Goal: Ask a question

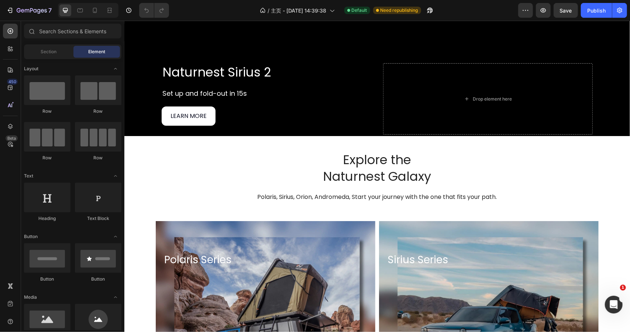
scroll to position [1306, 0]
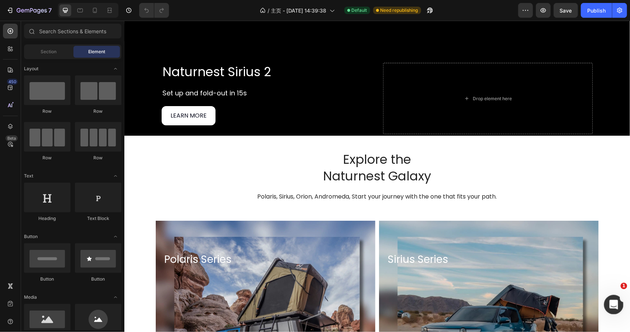
click at [613, 302] on icon "打开 Intercom Messenger" at bounding box center [613, 303] width 12 height 12
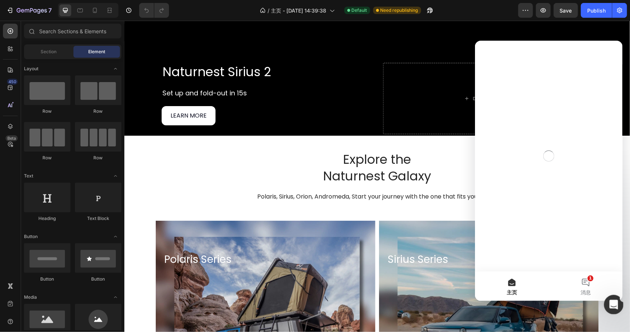
scroll to position [0, 0]
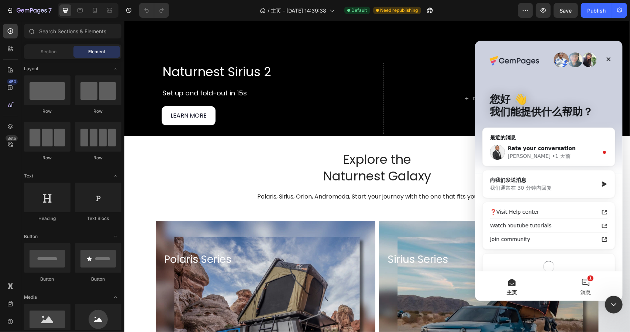
click at [586, 285] on button "1 消息" at bounding box center [586, 286] width 74 height 30
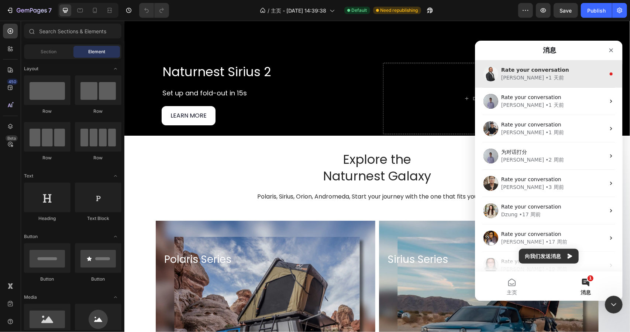
click at [545, 77] on div "• 1 天前" at bounding box center [554, 77] width 18 height 8
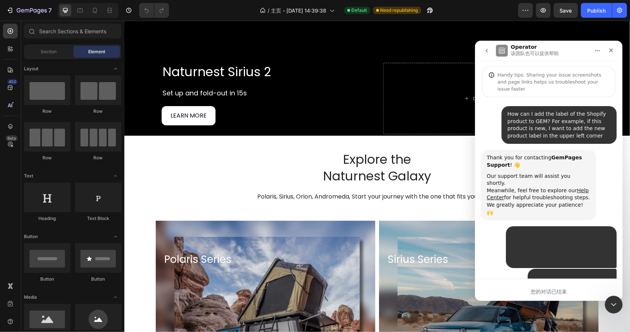
scroll to position [43, 0]
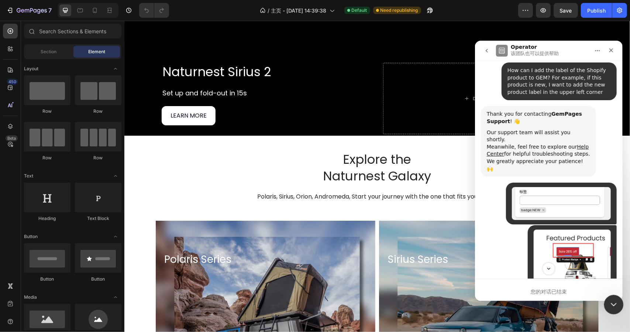
click at [615, 305] on icon "关闭 Intercom Messenger" at bounding box center [613, 303] width 9 height 9
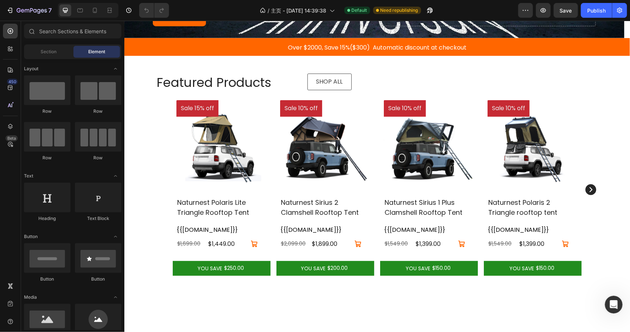
scroll to position [225, 0]
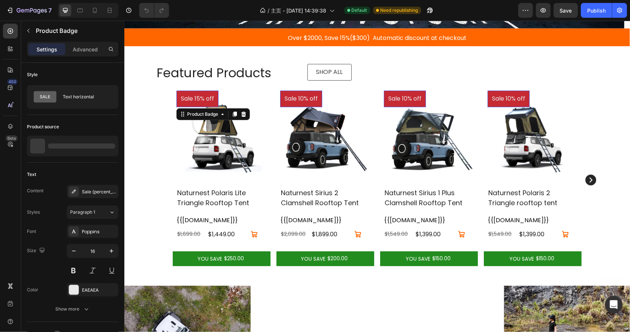
click at [193, 98] on pre "Sale 15% off" at bounding box center [197, 98] width 42 height 17
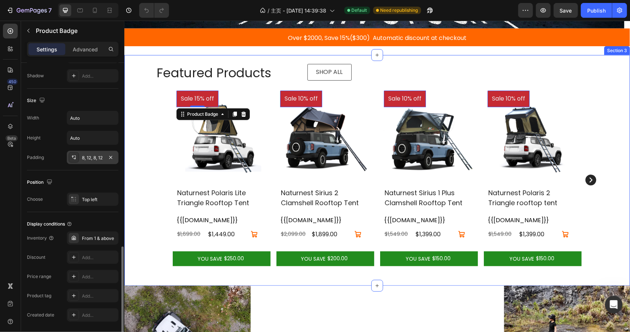
scroll to position [356, 0]
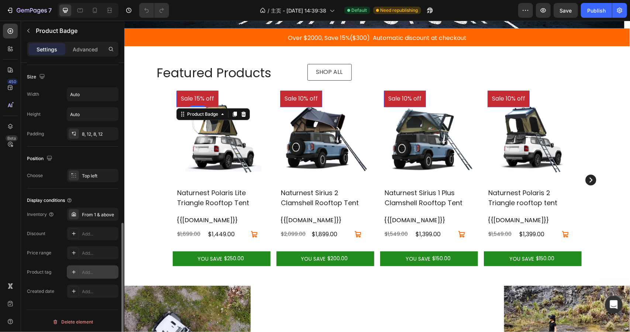
click at [75, 274] on div at bounding box center [74, 272] width 10 height 10
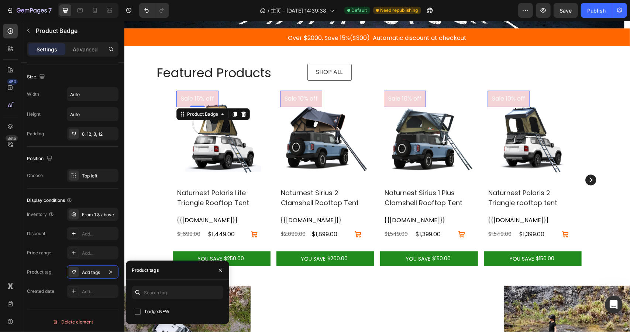
click at [139, 313] on input "checkbox" at bounding box center [138, 311] width 6 height 6
checkbox input "true"
click at [27, 280] on div "Inventory From 1 & above Discount Add... Price range Add... Product tag Badge:N…" at bounding box center [73, 253] width 92 height 90
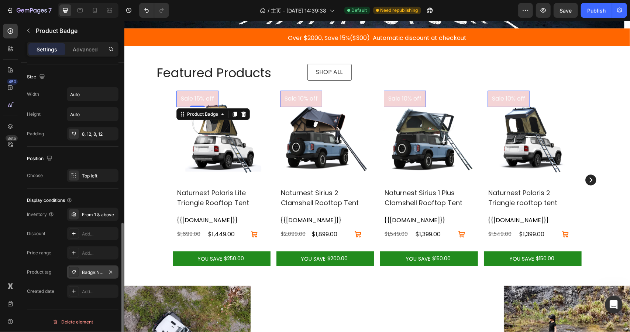
click at [83, 270] on div "Badge:NEW" at bounding box center [92, 272] width 21 height 7
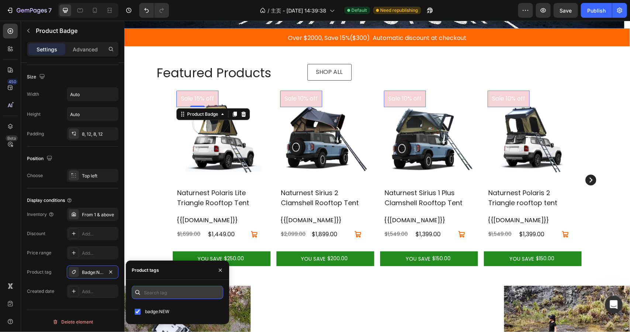
click at [177, 290] on input "text" at bounding box center [178, 291] width 92 height 13
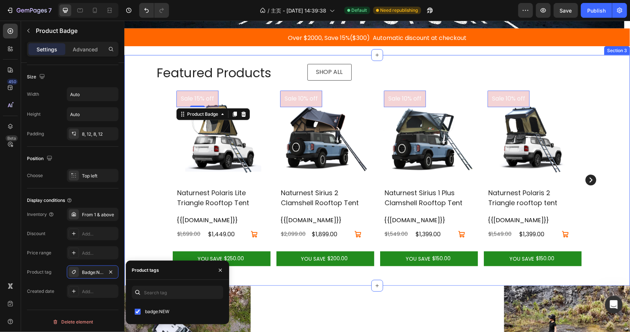
click at [137, 83] on div "Featured Products Heading SHOP ALL Button Row Sale 15% off Product Badge 0 (P) …" at bounding box center [377, 166] width 495 height 223
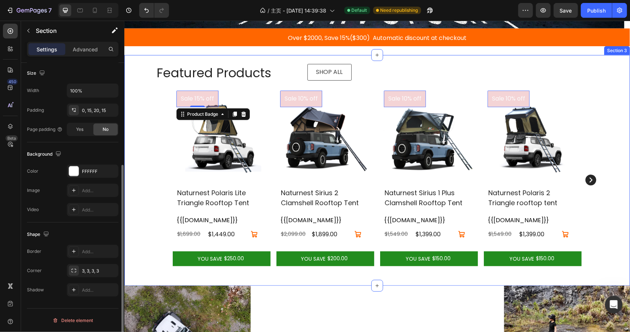
scroll to position [0, 0]
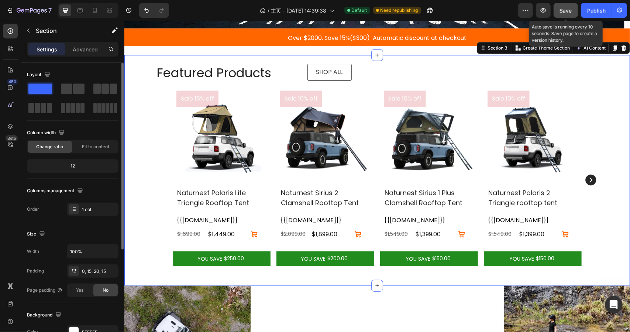
click at [567, 6] on button "Save" at bounding box center [566, 10] width 24 height 15
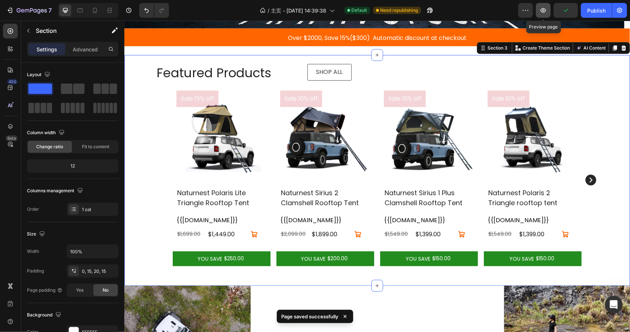
click at [546, 14] on button "button" at bounding box center [543, 10] width 15 height 15
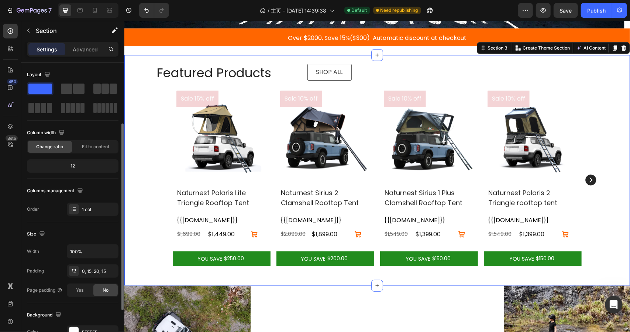
scroll to position [160, 0]
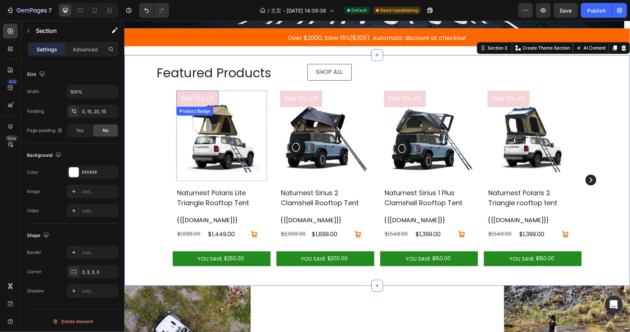
click at [191, 99] on pre "Sale 15% off" at bounding box center [197, 98] width 42 height 17
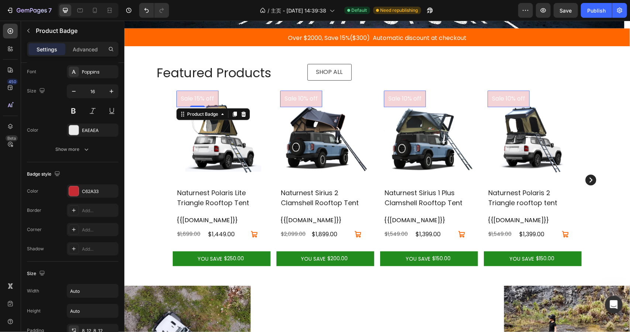
scroll to position [0, 0]
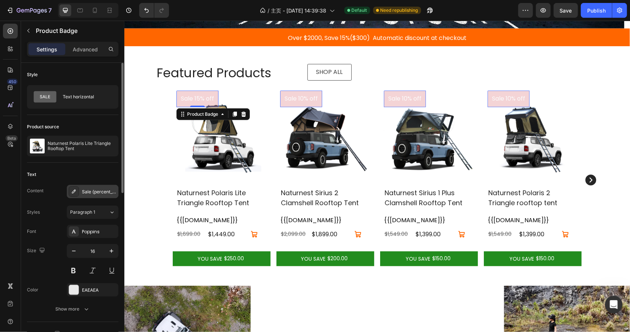
click at [88, 187] on div "Sale {percent_discount} off" at bounding box center [93, 191] width 52 height 13
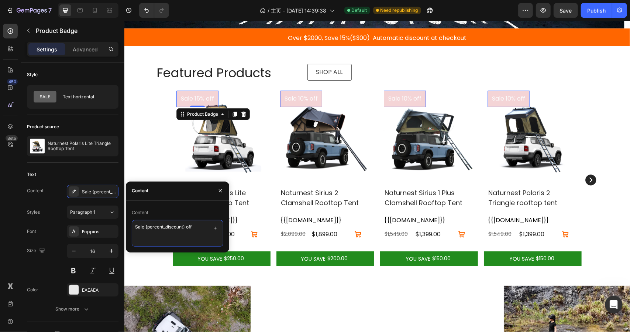
drag, startPoint x: 205, startPoint y: 227, endPoint x: 127, endPoint y: 223, distance: 78.0
click at [127, 223] on div "Content Sale {percent_discount} off" at bounding box center [177, 226] width 103 height 40
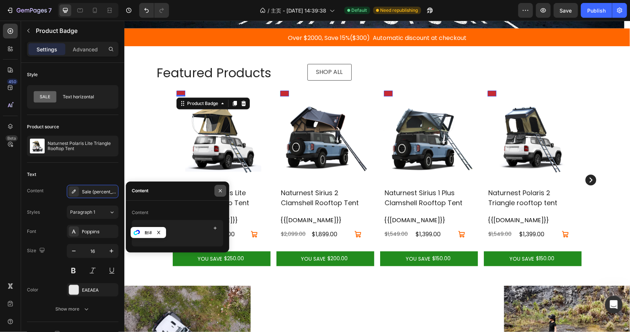
click at [219, 189] on icon "button" at bounding box center [220, 190] width 3 height 3
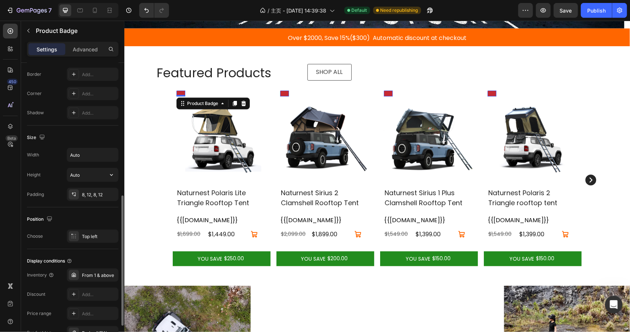
scroll to position [356, 0]
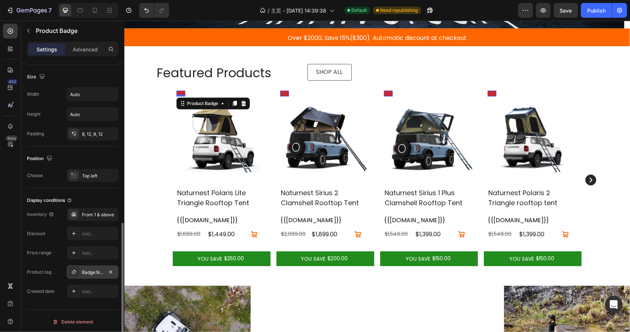
click at [89, 274] on div "Badge:NEW" at bounding box center [93, 271] width 52 height 13
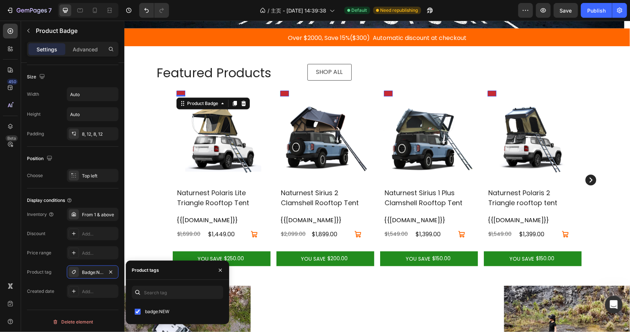
click at [8, 218] on div "450 Beta" at bounding box center [10, 151] width 15 height 255
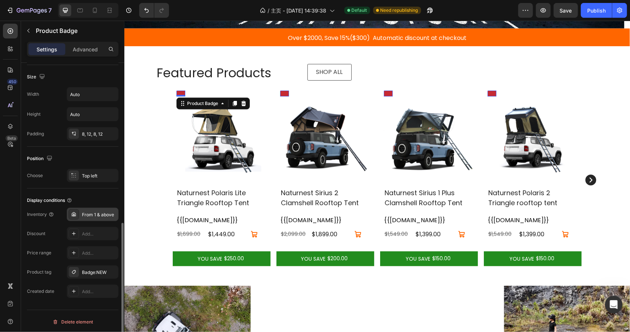
click at [88, 216] on div "From 1 & above" at bounding box center [93, 214] width 52 height 13
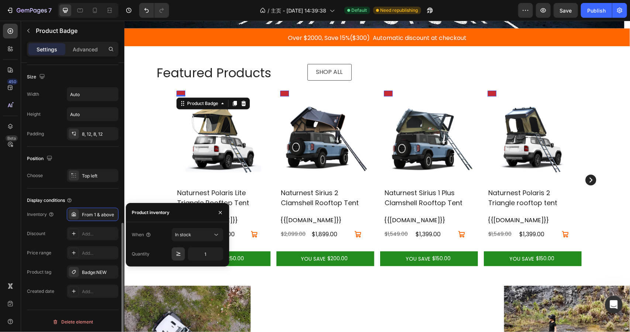
click at [23, 236] on div "Style Text horizontal Product source Naturnest Polaris Lite Triangle Rooftop Te…" at bounding box center [72, 30] width 103 height 647
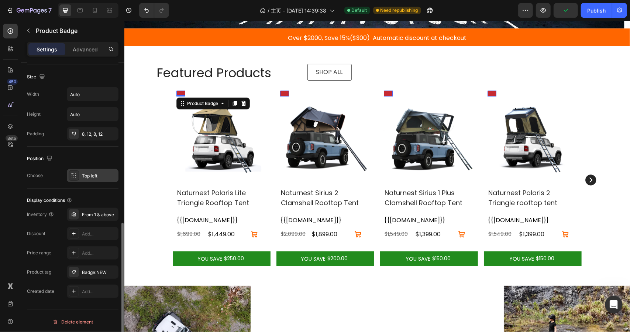
scroll to position [98, 0]
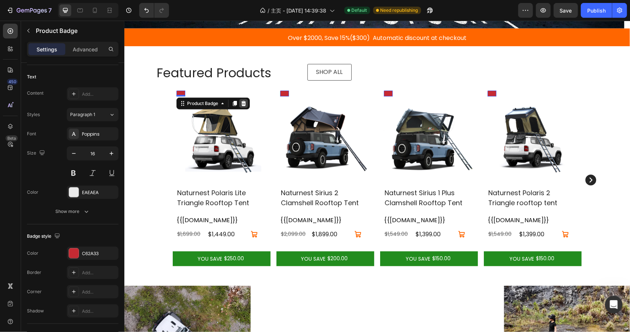
click at [242, 100] on icon at bounding box center [243, 102] width 5 height 5
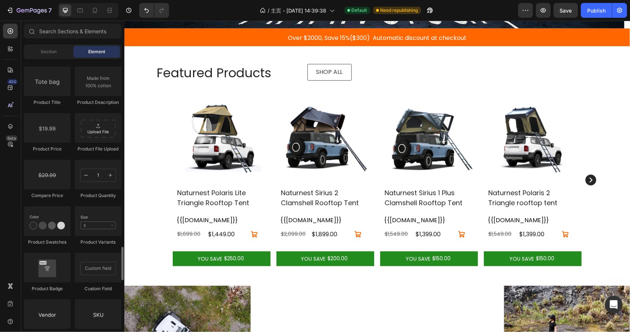
scroll to position [1219, 0]
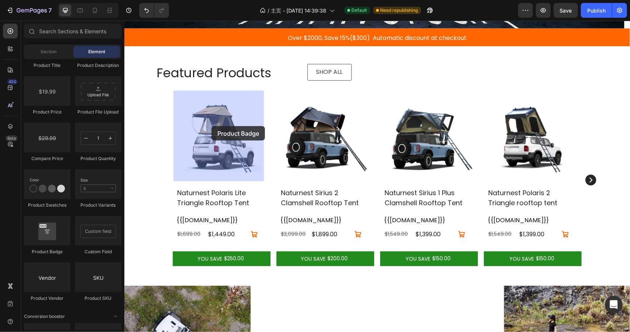
drag, startPoint x: 175, startPoint y: 252, endPoint x: 211, endPoint y: 126, distance: 131.8
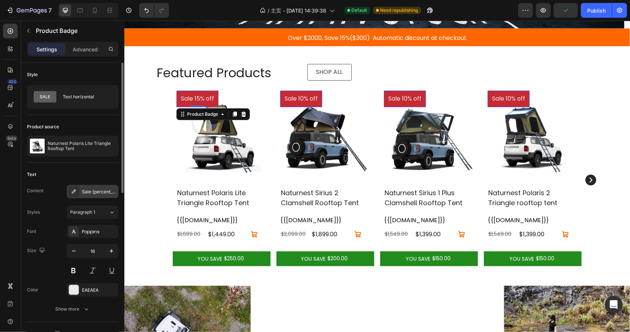
click at [86, 192] on div "Sale {percent_discount} off" at bounding box center [99, 191] width 35 height 7
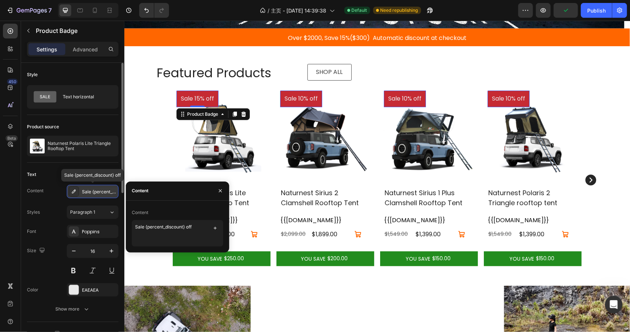
click at [73, 192] on icon at bounding box center [74, 191] width 6 height 6
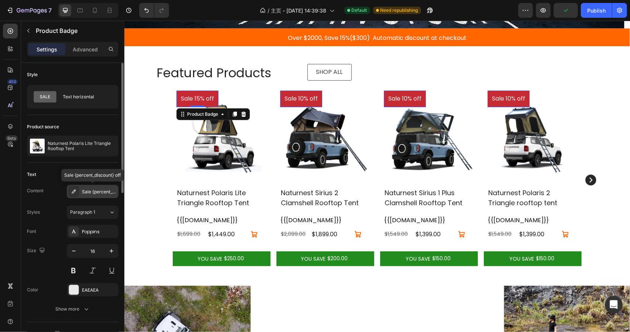
click at [73, 192] on icon at bounding box center [74, 191] width 6 height 6
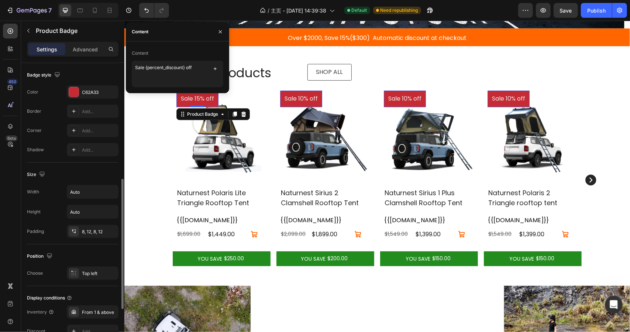
scroll to position [356, 0]
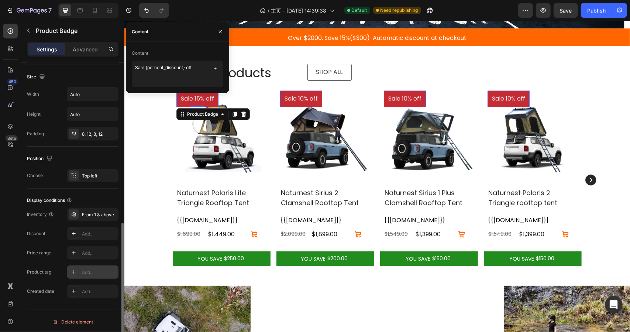
click at [80, 277] on div "Add..." at bounding box center [93, 271] width 52 height 13
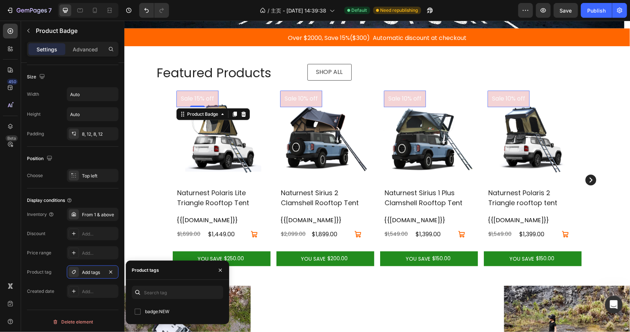
click at [137, 312] on input "checkbox" at bounding box center [138, 311] width 6 height 6
checkbox input "true"
click at [31, 266] on div "Product tag" at bounding box center [39, 272] width 24 height 12
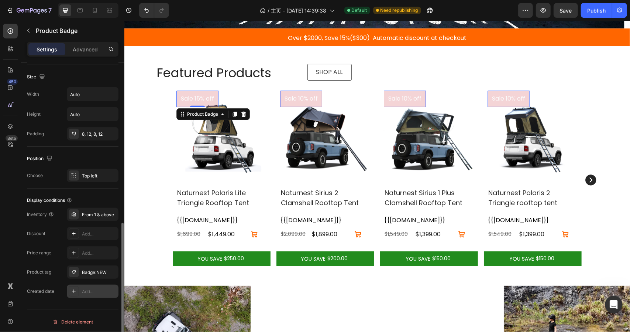
click at [72, 292] on icon at bounding box center [74, 291] width 6 height 6
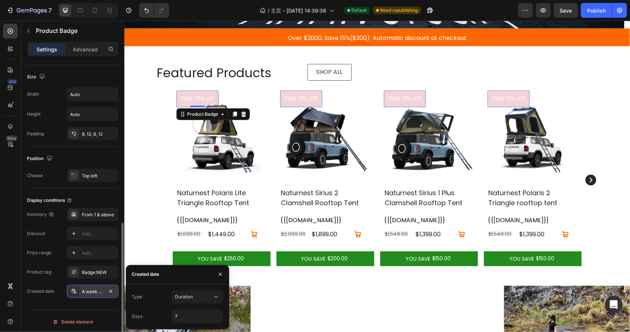
click at [25, 283] on div "Style Text horizontal Product source Naturnest Polaris Lite Triangle Rooftop Te…" at bounding box center [72, 30] width 103 height 647
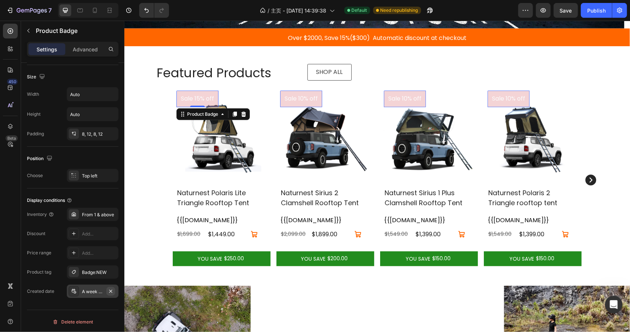
click at [109, 289] on icon "button" at bounding box center [111, 291] width 6 height 6
click at [95, 216] on div "From 1 & above" at bounding box center [99, 214] width 35 height 7
click at [21, 185] on div "Style Text horizontal Product source Naturnest Polaris Lite Triangle Rooftop Te…" at bounding box center [72, 30] width 103 height 647
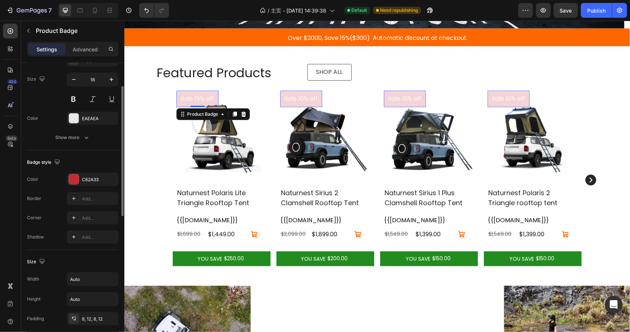
scroll to position [134, 0]
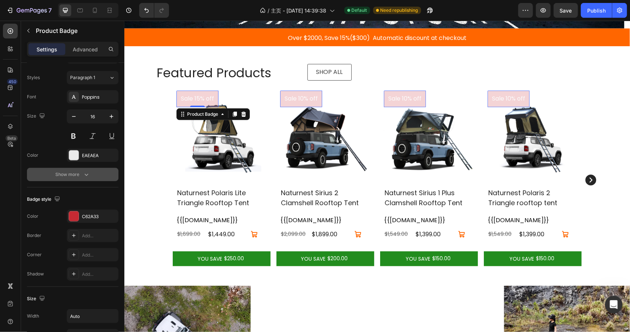
click at [74, 177] on div "Show more" at bounding box center [73, 174] width 34 height 7
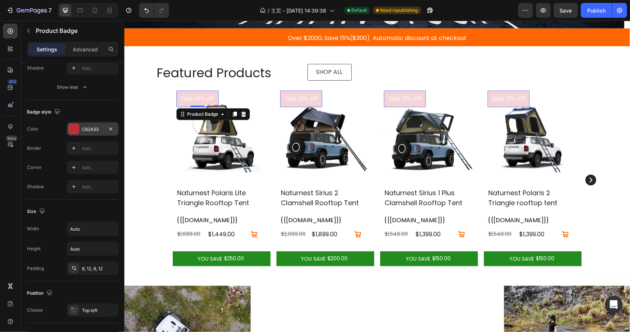
scroll to position [98, 0]
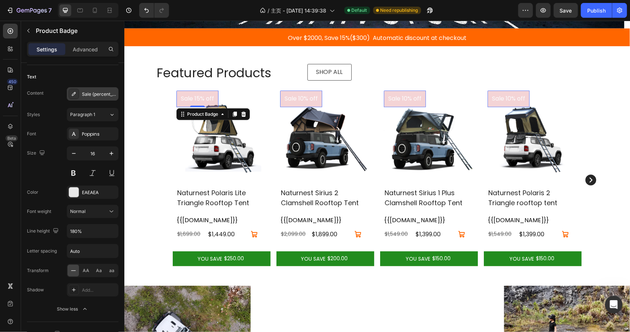
click at [88, 93] on div "Sale {percent_discount} off" at bounding box center [99, 94] width 35 height 7
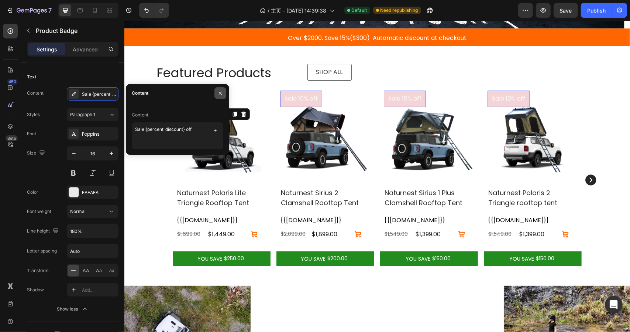
click at [219, 91] on icon "button" at bounding box center [221, 93] width 6 height 6
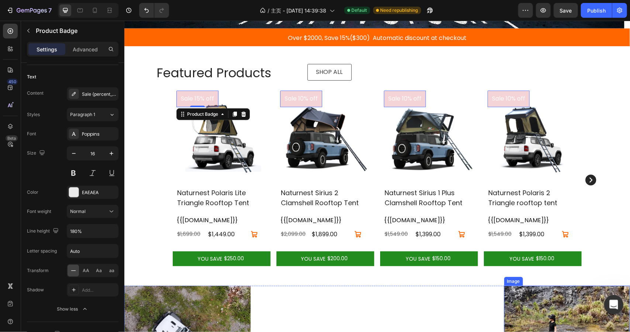
click at [610, 305] on icon "打开 Intercom Messenger" at bounding box center [613, 303] width 12 height 12
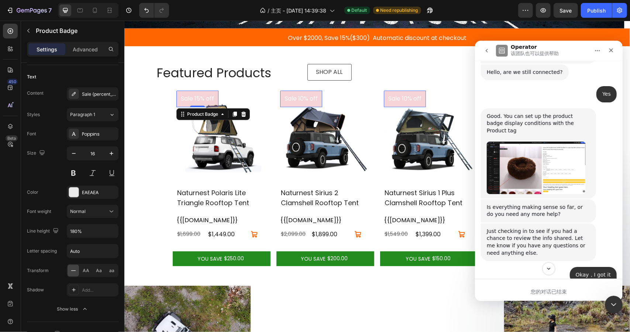
scroll to position [442, 0]
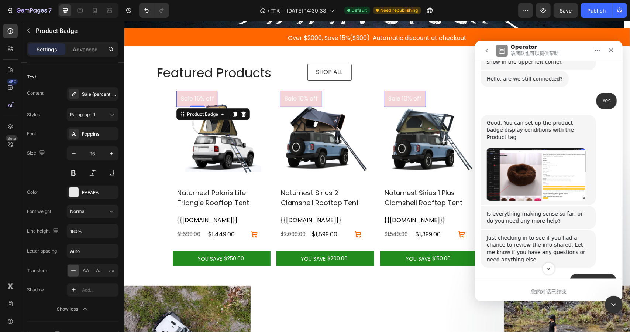
click at [513, 148] on img "Emmanuel说…" at bounding box center [536, 174] width 99 height 52
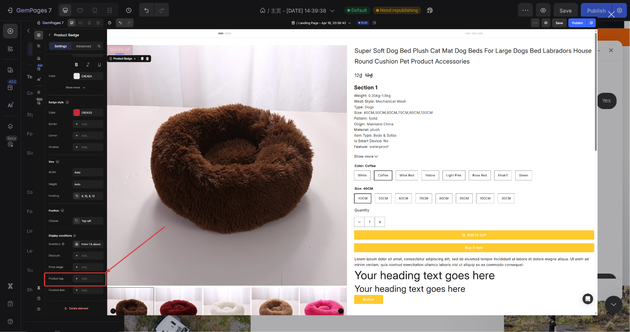
click at [611, 14] on div "关闭" at bounding box center [612, 14] width 7 height 7
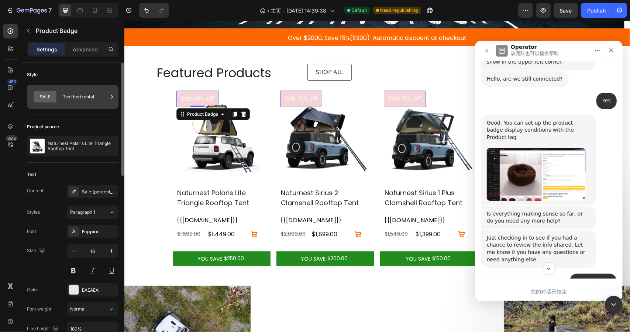
click at [66, 97] on div "Text horizontal" at bounding box center [85, 96] width 45 height 17
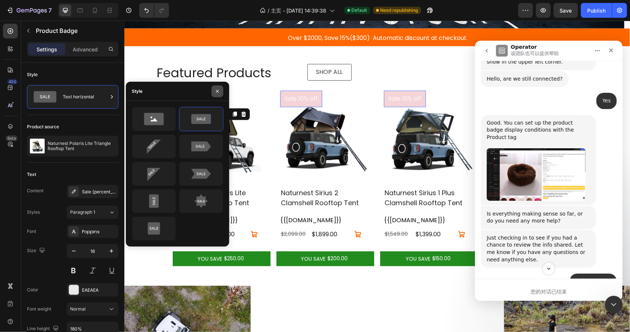
click at [218, 91] on icon "button" at bounding box center [217, 91] width 3 height 3
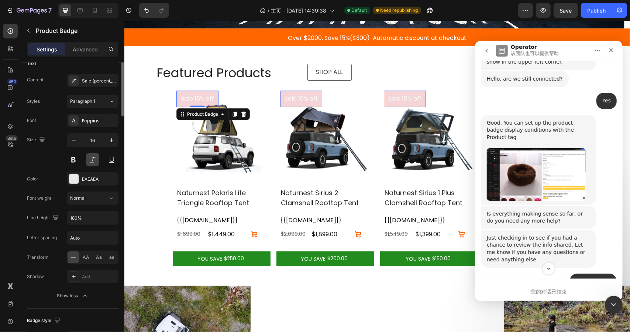
scroll to position [148, 0]
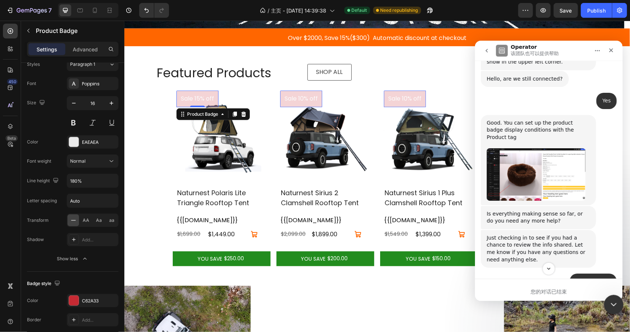
click at [610, 308] on div "关闭 Intercom Messenger" at bounding box center [613, 303] width 18 height 18
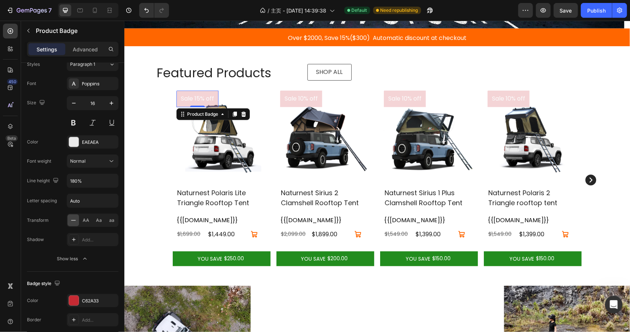
click at [305, 97] on pre "Sale 10% off" at bounding box center [301, 98] width 42 height 17
click at [276, 90] on div "Row" at bounding box center [284, 85] width 16 height 9
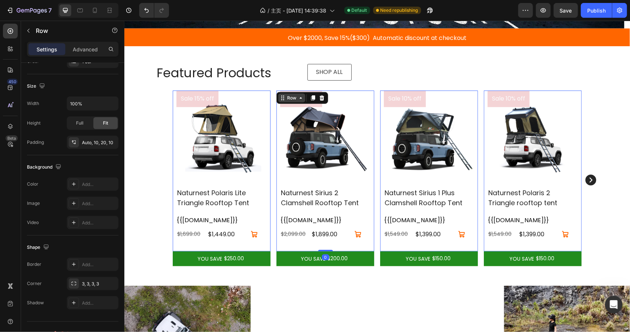
scroll to position [0, 0]
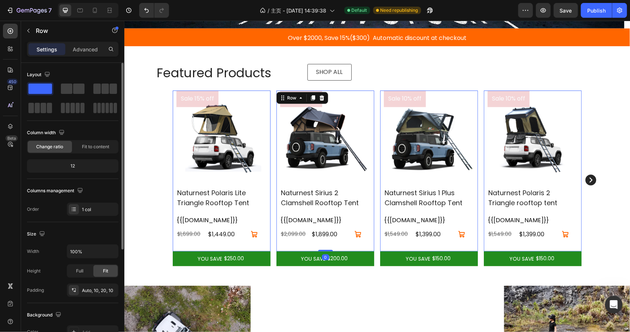
click at [287, 90] on div "Product Badge" at bounding box center [299, 85] width 38 height 9
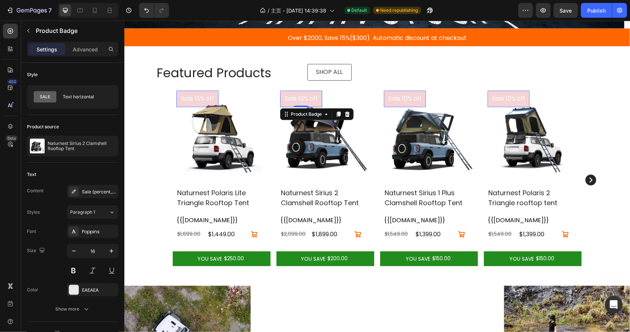
click at [293, 97] on pre "Sale 10% off" at bounding box center [301, 98] width 42 height 17
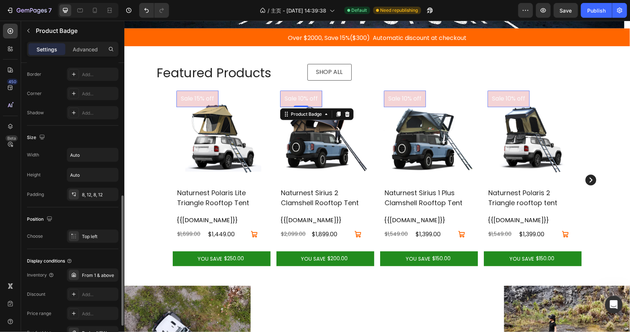
scroll to position [356, 0]
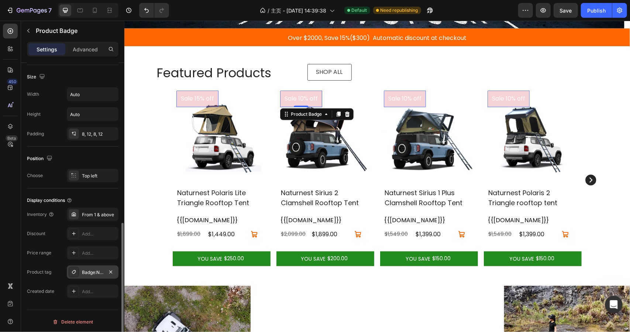
click at [94, 270] on div "Badge:NEW" at bounding box center [92, 272] width 21 height 7
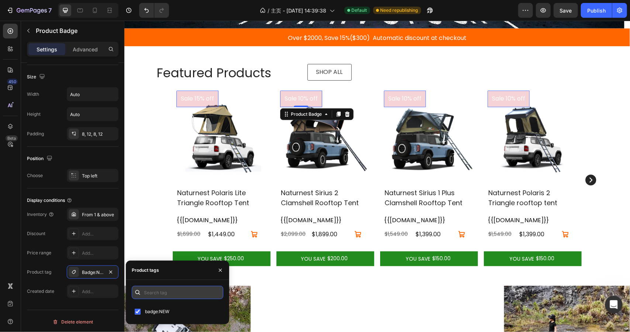
click at [170, 293] on input "text" at bounding box center [178, 291] width 92 height 13
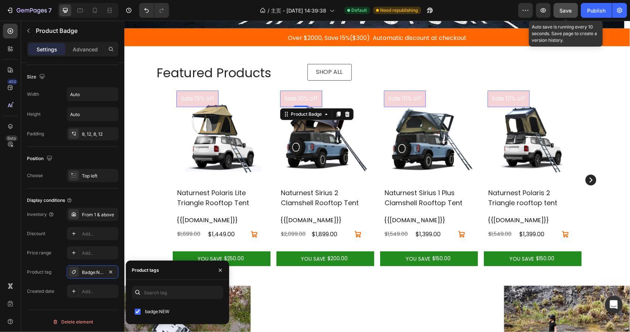
click at [558, 9] on button "Save" at bounding box center [566, 10] width 24 height 15
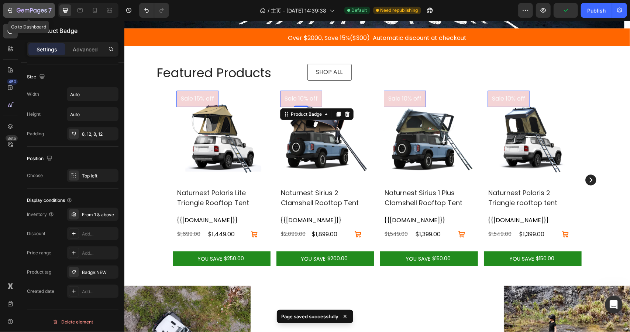
click at [29, 14] on icon "button" at bounding box center [32, 11] width 30 height 6
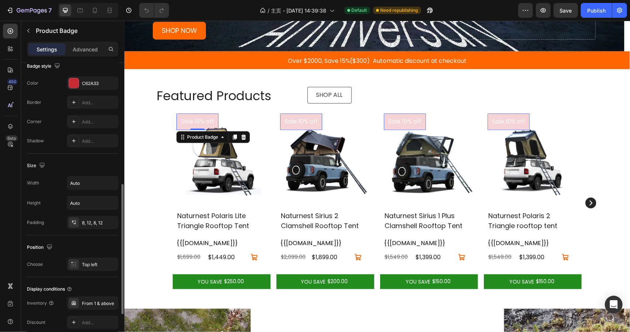
scroll to position [356, 0]
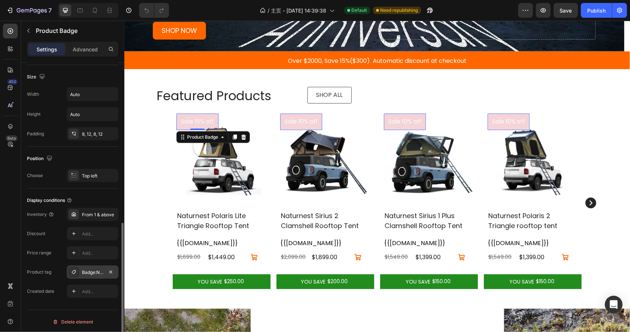
click at [84, 272] on div "Badge:NEW" at bounding box center [92, 272] width 21 height 7
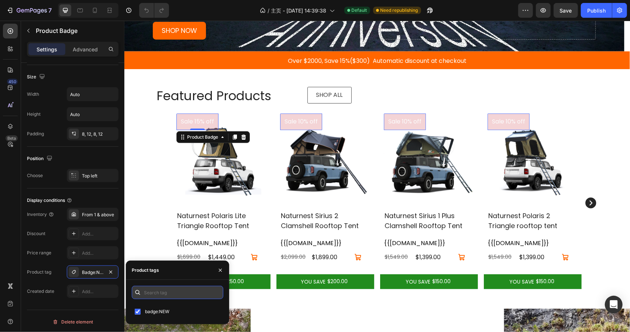
click at [161, 297] on input "text" at bounding box center [178, 291] width 92 height 13
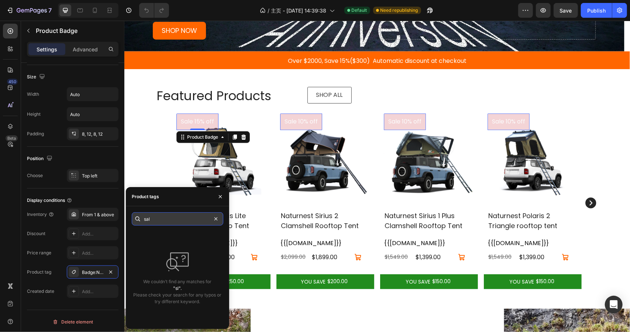
type input "sale"
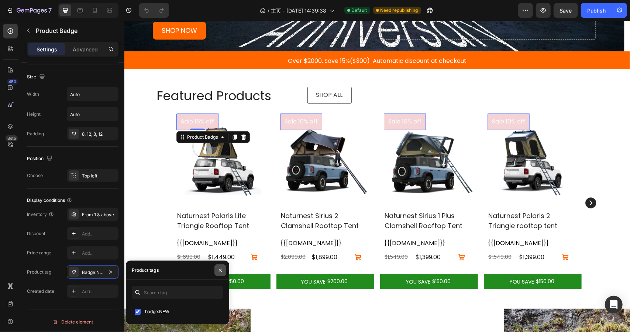
click at [219, 270] on icon "button" at bounding box center [221, 270] width 6 height 6
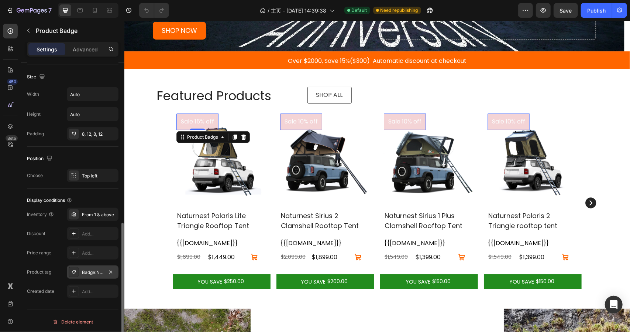
click at [69, 270] on div at bounding box center [74, 272] width 10 height 10
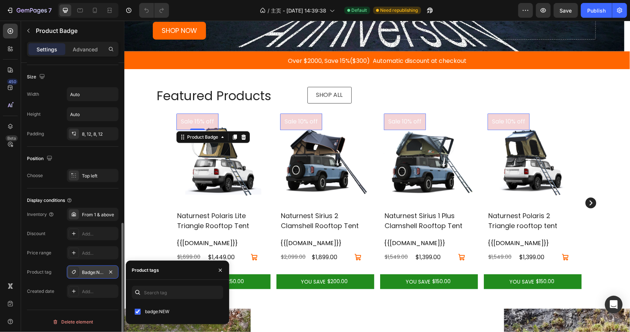
click at [117, 271] on div "Badge:NEW" at bounding box center [93, 271] width 52 height 13
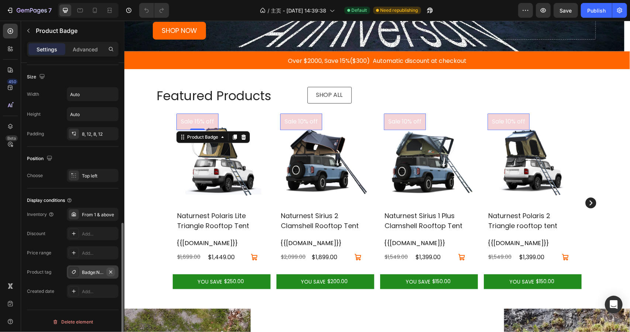
click at [112, 271] on icon "button" at bounding box center [111, 272] width 6 height 6
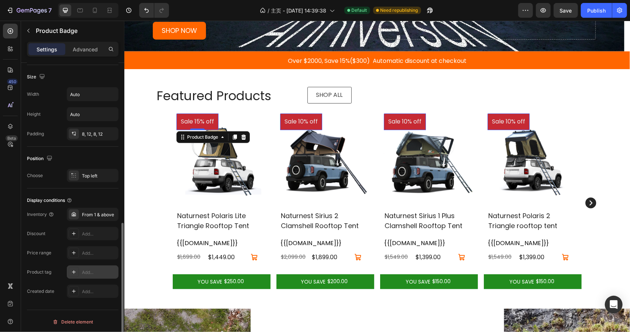
click at [81, 271] on div "Add..." at bounding box center [93, 271] width 52 height 13
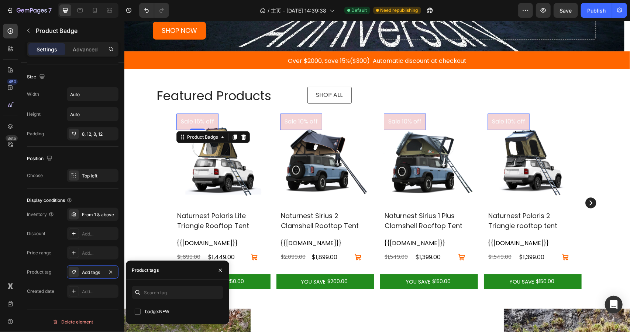
click at [137, 312] on input "checkbox" at bounding box center [138, 311] width 6 height 6
checkbox input "true"
click at [59, 265] on div "Product tag Badge:NEW" at bounding box center [73, 271] width 92 height 13
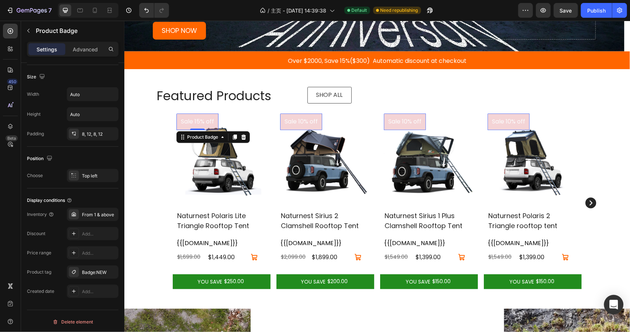
click at [612, 300] on div "Open Intercom Messenger" at bounding box center [615, 305] width 20 height 20
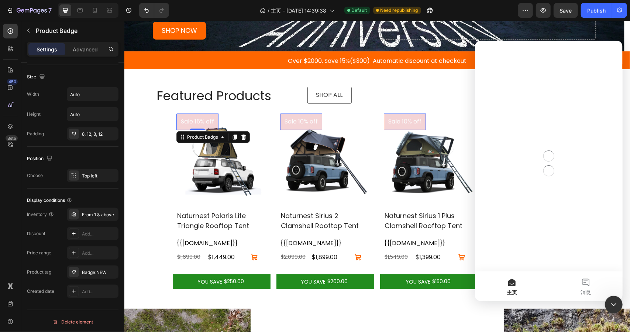
scroll to position [0, 0]
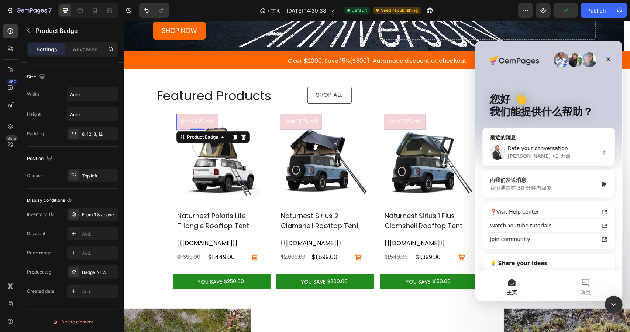
click at [557, 182] on div "向我们发送消息" at bounding box center [544, 180] width 108 height 8
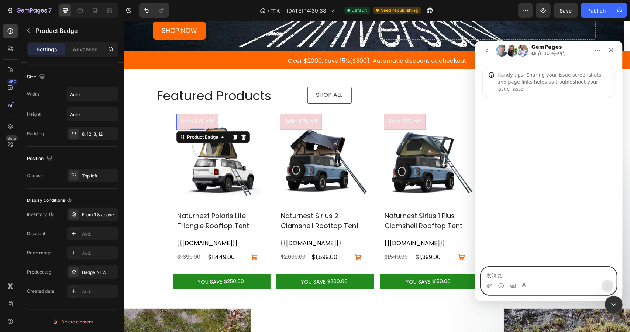
click at [548, 270] on textarea "发消息..." at bounding box center [548, 273] width 135 height 13
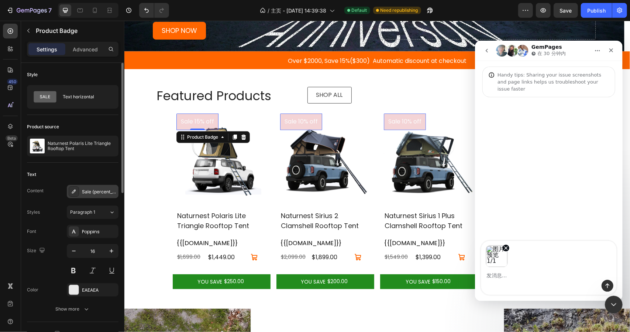
click at [96, 189] on div "Sale {percent_discount} off" at bounding box center [99, 191] width 35 height 7
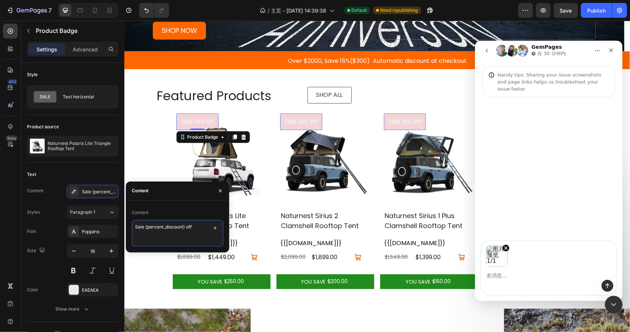
click at [202, 227] on textarea "Sale {percent_discount} off" at bounding box center [178, 233] width 92 height 27
drag, startPoint x: 195, startPoint y: 226, endPoint x: 120, endPoint y: 228, distance: 75.7
click at [120, 228] on div "450 Beta Sections(18) Elements(83) Section Element Hero Section Product Detail …" at bounding box center [62, 176] width 124 height 311
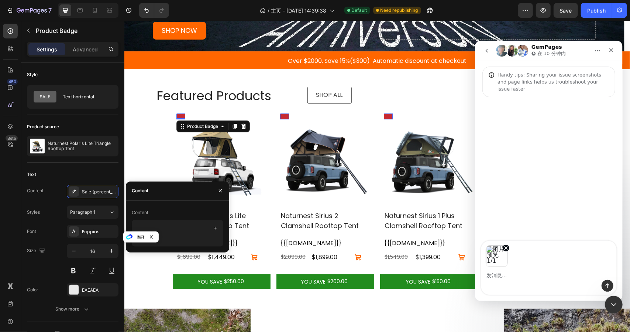
click at [193, 198] on div "Content" at bounding box center [177, 190] width 103 height 19
click at [547, 264] on div "图片预览" at bounding box center [548, 253] width 135 height 26
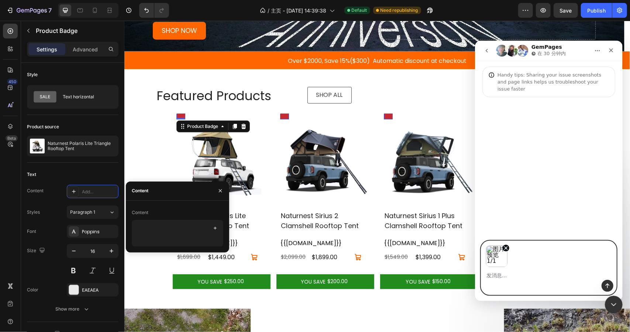
click at [520, 275] on textarea "发消息..." at bounding box center [548, 273] width 135 height 13
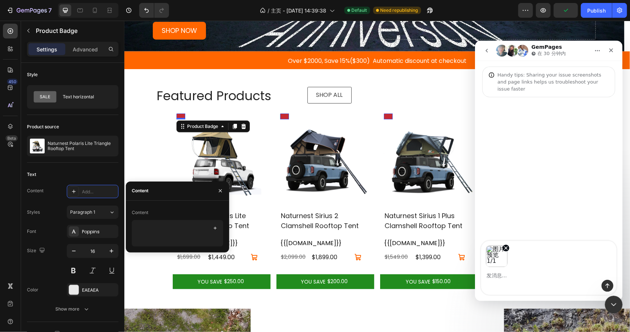
click at [527, 261] on div "图片预览" at bounding box center [548, 253] width 135 height 26
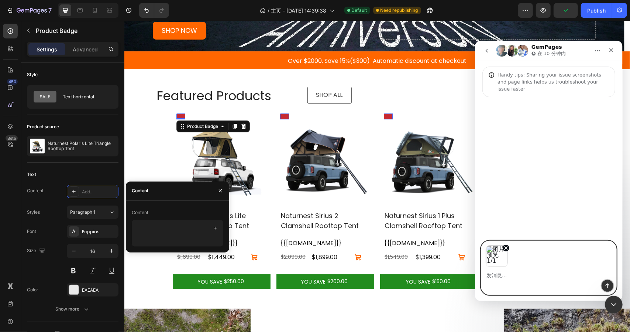
click at [603, 287] on button "发送消息…" at bounding box center [608, 285] width 12 height 12
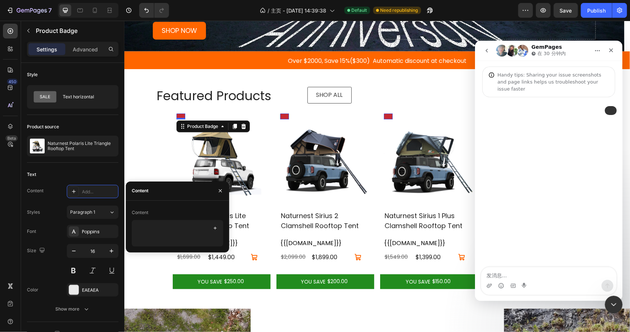
click at [519, 271] on textarea "发消息..." at bounding box center [548, 273] width 135 height 13
click at [614, 289] on div "Intercom Messenger" at bounding box center [548, 285] width 135 height 12
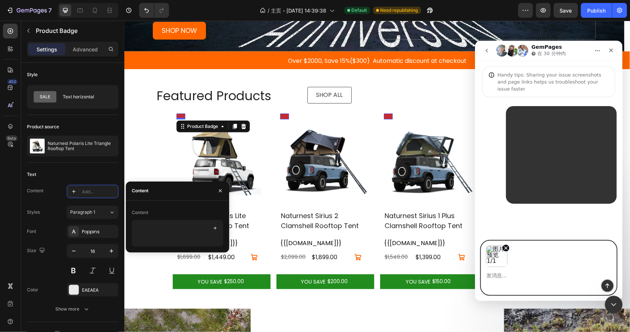
click at [609, 286] on icon "发送消息…" at bounding box center [608, 285] width 6 height 6
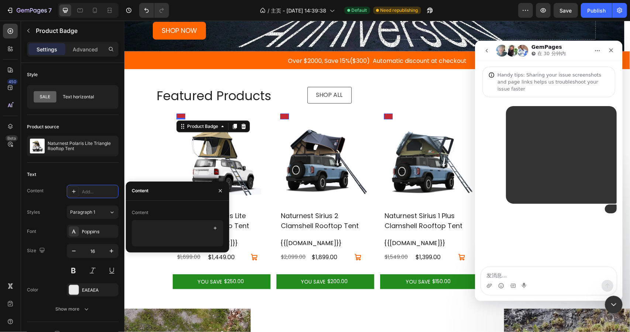
scroll to position [25, 0]
click at [541, 276] on textarea "发消息..." at bounding box center [548, 273] width 135 height 13
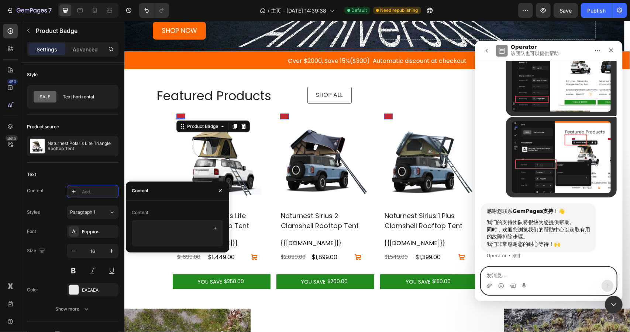
paste textarea "How can I make each product display the corresponding label? I chose the new pr…"
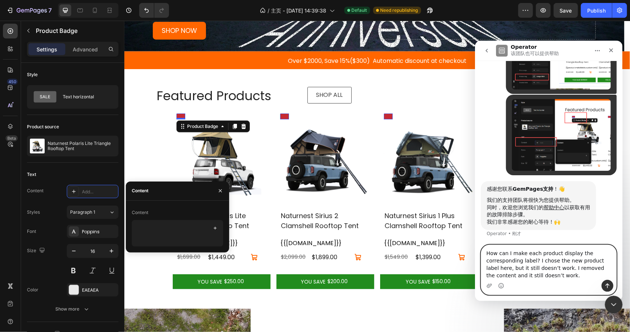
type textarea "How can I make each product display the corresponding label? I chose the new pr…"
click at [607, 286] on icon "发送消息…" at bounding box center [608, 285] width 6 height 6
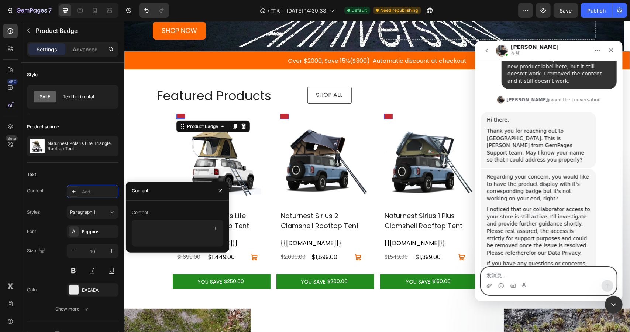
scroll to position [321, 0]
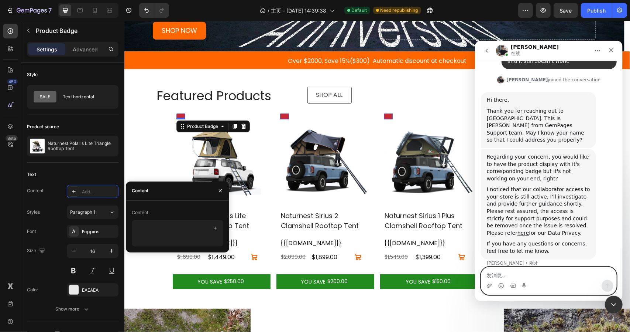
click at [499, 273] on textarea "发消息..." at bounding box center [548, 273] width 135 height 13
type textarea "Yes"
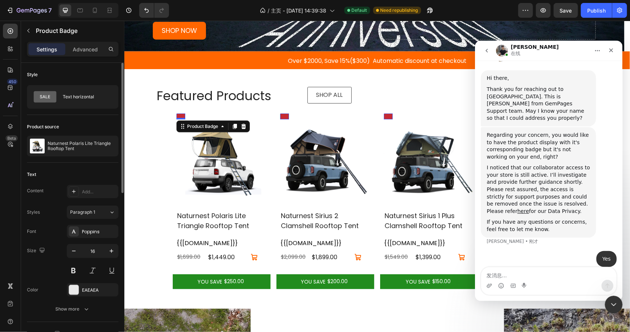
click at [67, 166] on div "Text Content Add... Styles Paragraph 1 Font Poppins Size 16 Color EAEAEA Show m…" at bounding box center [73, 242] width 92 height 159
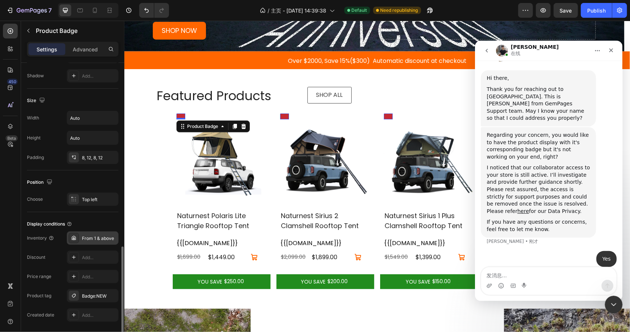
scroll to position [356, 0]
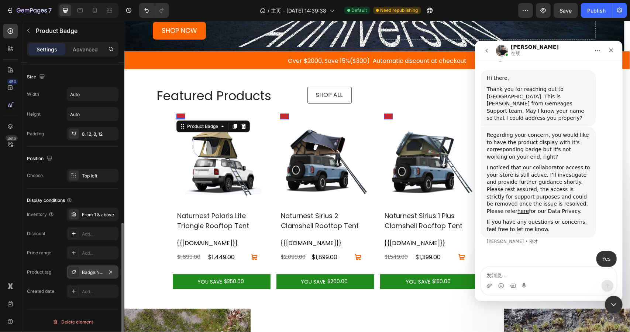
click at [92, 271] on div "Badge:NEW" at bounding box center [92, 272] width 21 height 7
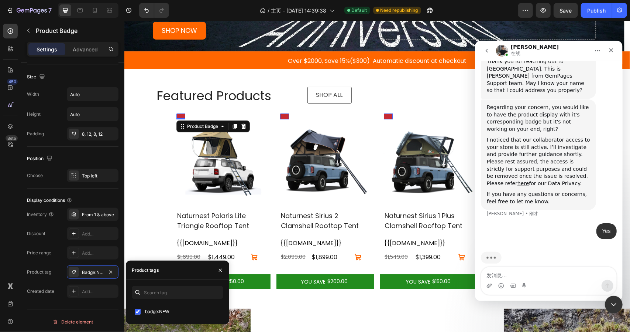
scroll to position [372, 0]
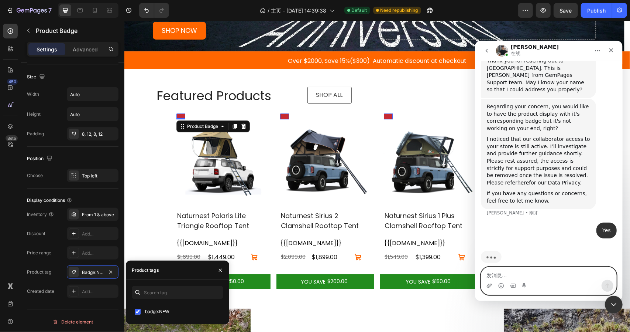
click at [515, 273] on textarea "发消息..." at bounding box center [548, 273] width 135 height 13
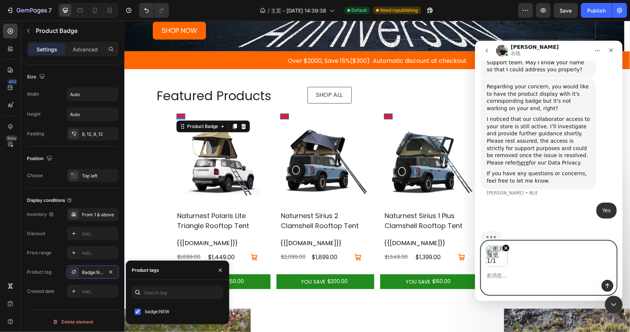
scroll to position [397, 0]
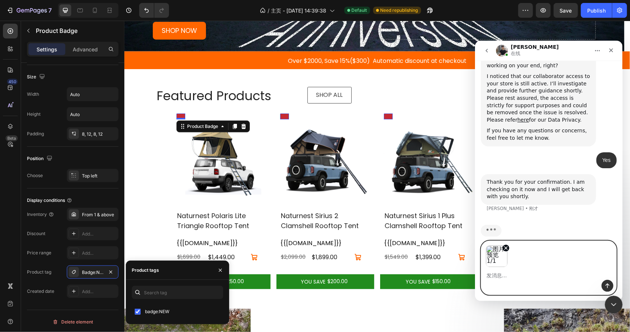
paste textarea "And only new product tags can be found, and other tags cannot be searched"
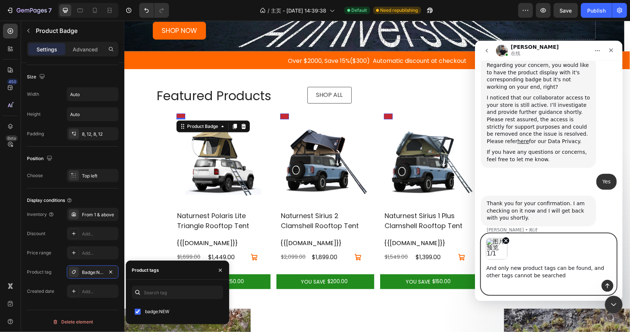
type textarea "And only new product tags can be found, and other tags cannot be searched"
click at [608, 282] on icon "发送消息…" at bounding box center [608, 285] width 6 height 6
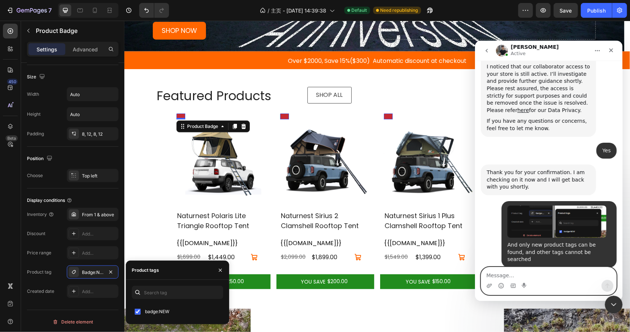
scroll to position [496, 0]
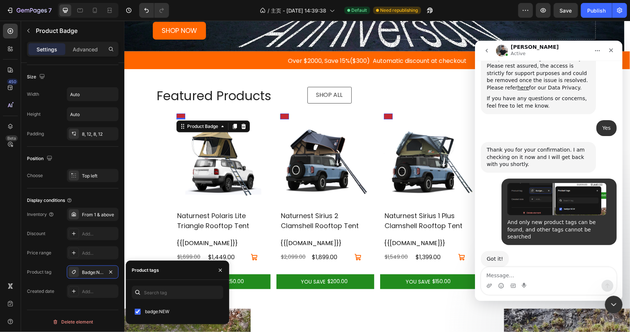
click at [530, 280] on div "Intercom Messenger" at bounding box center [548, 285] width 135 height 12
click at [218, 269] on icon "button" at bounding box center [221, 270] width 6 height 6
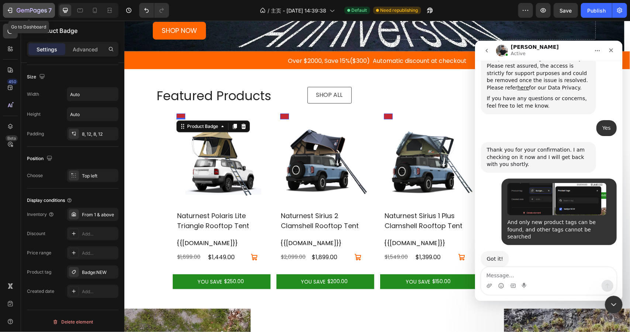
click at [17, 10] on icon "button" at bounding box center [32, 11] width 30 height 6
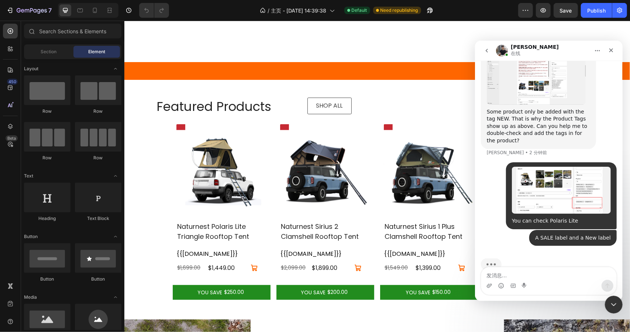
scroll to position [148, 0]
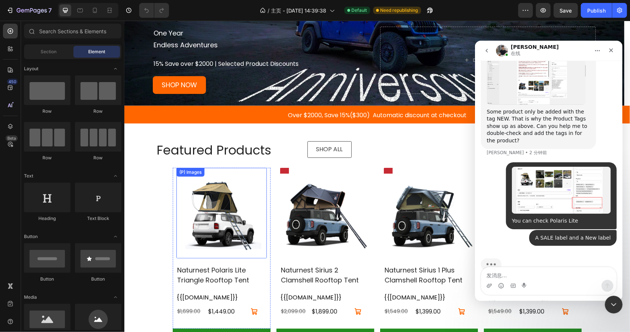
click at [208, 170] on div "Product Badge (P) Images" at bounding box center [221, 212] width 90 height 90
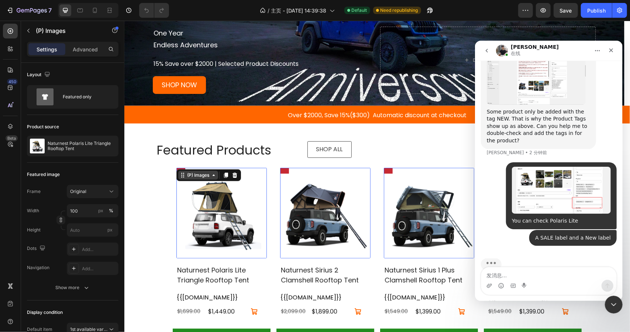
click at [185, 171] on div "(P) Images" at bounding box center [197, 174] width 25 height 7
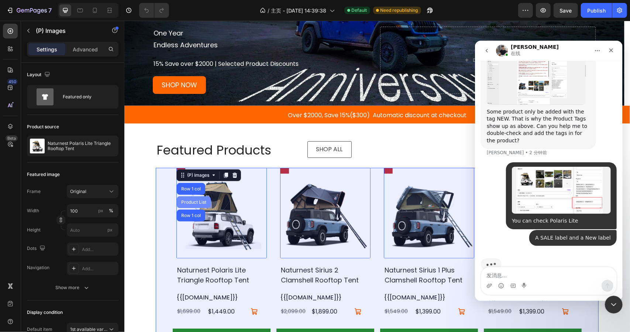
click at [188, 198] on div "Product List" at bounding box center [194, 202] width 34 height 12
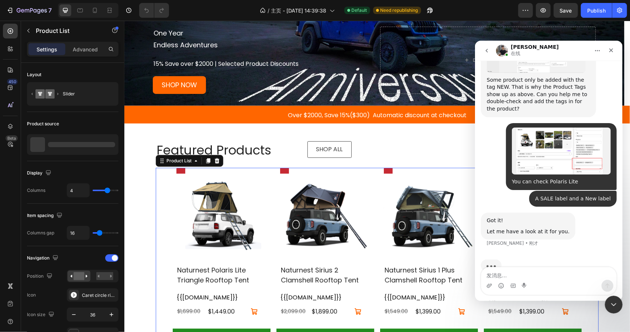
scroll to position [743, 0]
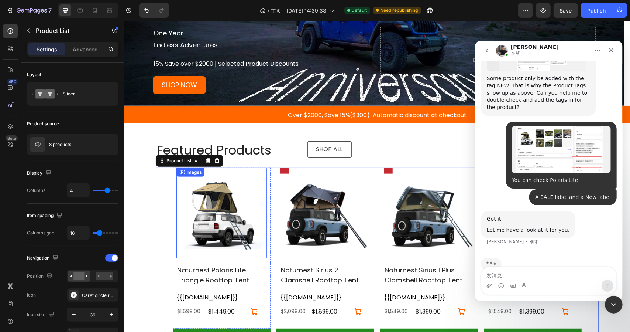
click at [178, 170] on div "(P) Images" at bounding box center [190, 171] width 25 height 7
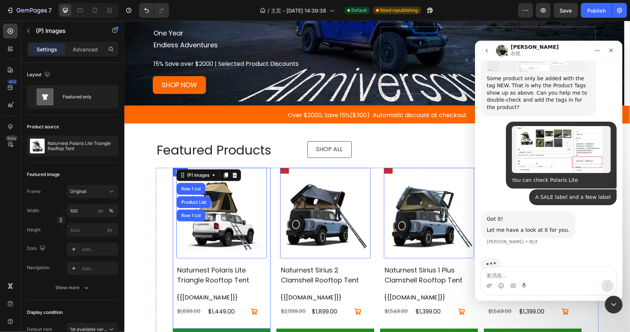
click at [268, 185] on div "Product Badge (P) Images Row 1 col Product List Row 1 col 16 Naturnest Polaris …" at bounding box center [376, 256] width 409 height 179
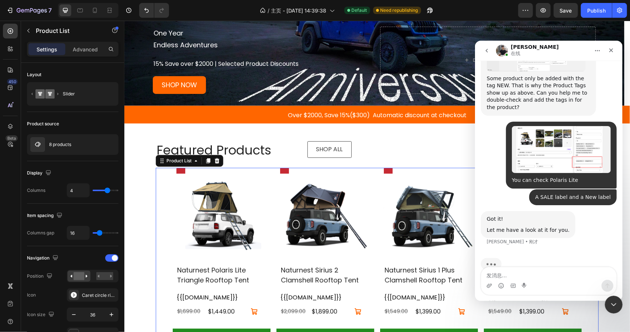
click at [160, 172] on div "Product Badge (P) Images Naturnest Polaris Lite Triangle Rooftop Tent (P) Title…" at bounding box center [376, 256] width 443 height 179
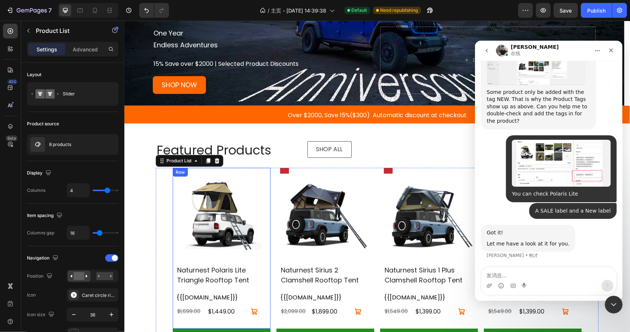
scroll to position [714, 0]
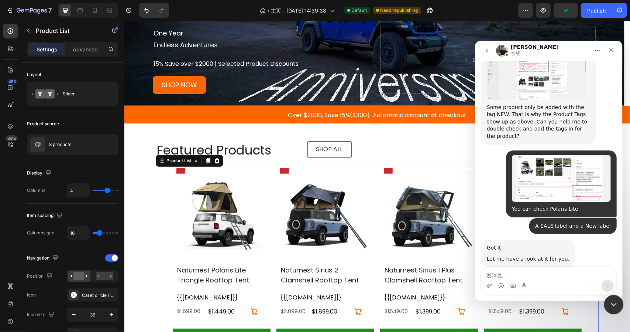
click at [615, 300] on icon "关闭 Intercom Messenger" at bounding box center [613, 303] width 9 height 9
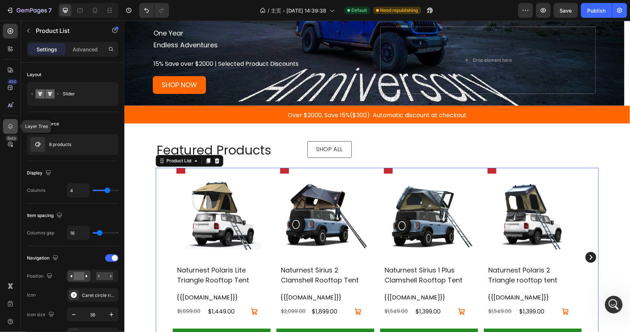
click at [7, 129] on icon at bounding box center [10, 126] width 7 height 7
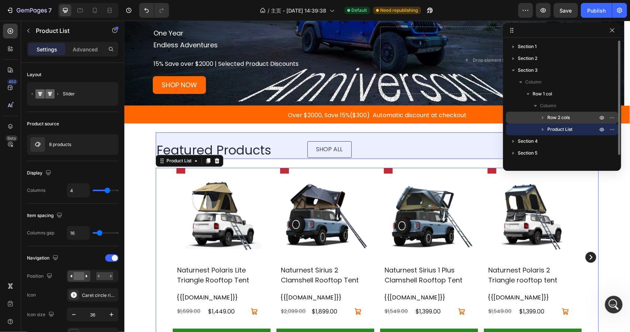
click at [544, 119] on icon "button" at bounding box center [543, 117] width 7 height 7
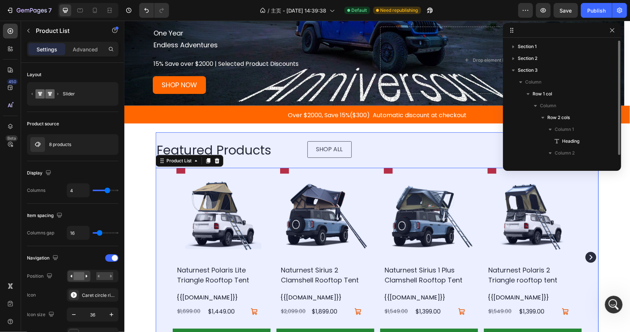
scroll to position [74, 0]
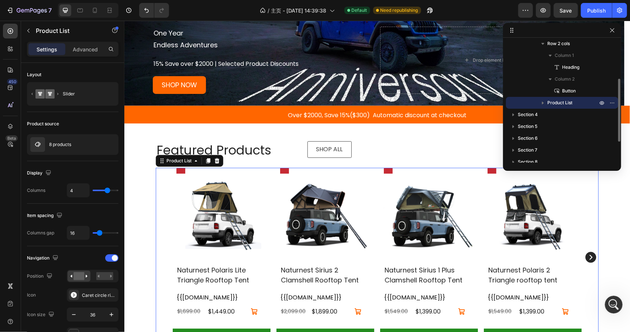
click at [544, 103] on icon "button" at bounding box center [543, 102] width 7 height 7
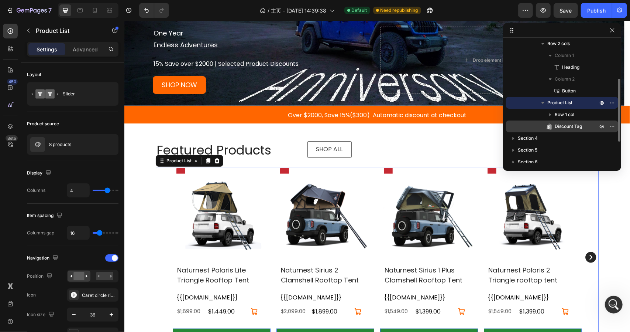
click at [569, 125] on span "Discount Tag" at bounding box center [568, 126] width 27 height 7
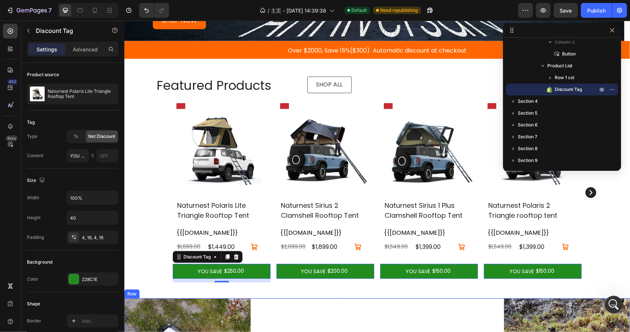
scroll to position [208, 0]
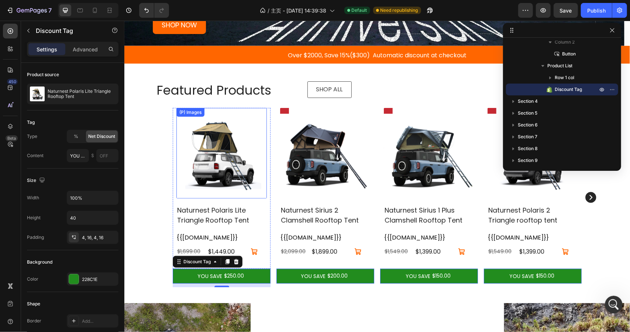
click at [212, 127] on img at bounding box center [221, 152] width 90 height 90
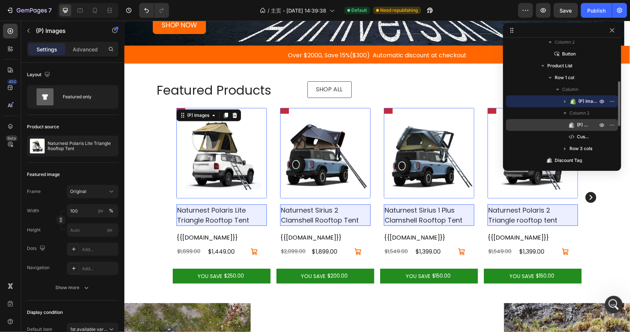
click at [583, 126] on span "(P) Title" at bounding box center [583, 124] width 13 height 7
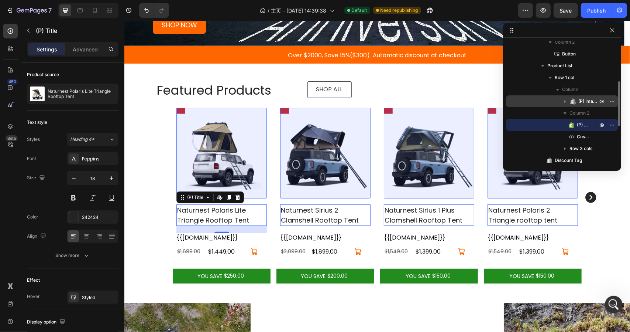
click at [562, 102] on icon "button" at bounding box center [565, 101] width 7 height 7
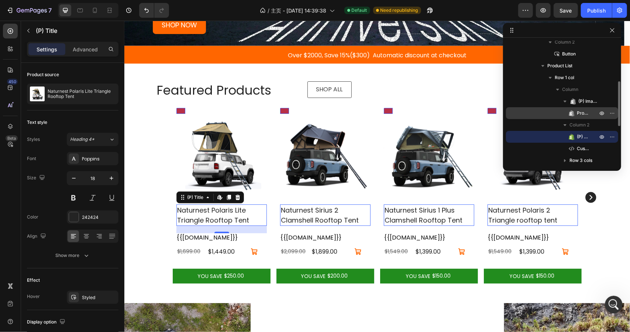
click at [577, 113] on p "Product Badge" at bounding box center [579, 112] width 22 height 7
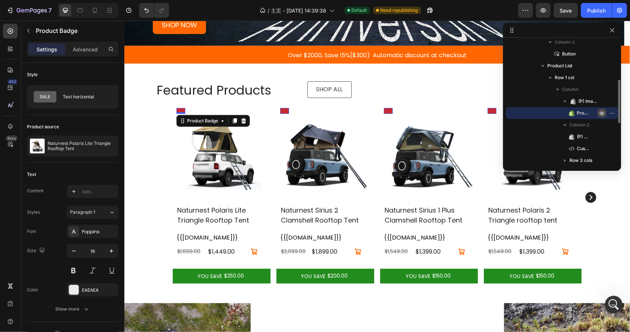
click at [601, 113] on icon "button" at bounding box center [602, 113] width 6 height 6
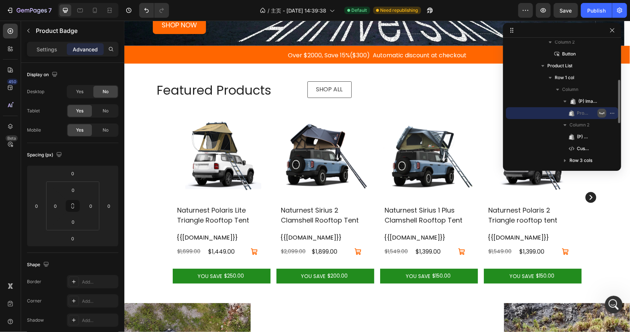
click at [601, 113] on icon "button" at bounding box center [602, 113] width 5 height 3
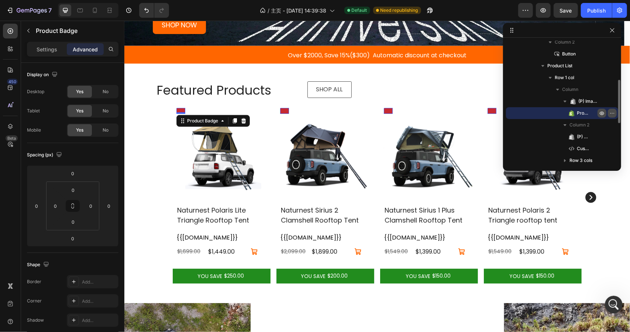
click at [612, 113] on icon "button" at bounding box center [613, 113] width 6 height 6
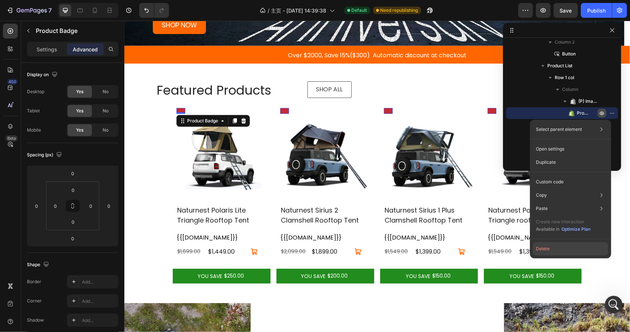
click at [557, 248] on button "Delete" at bounding box center [570, 248] width 75 height 13
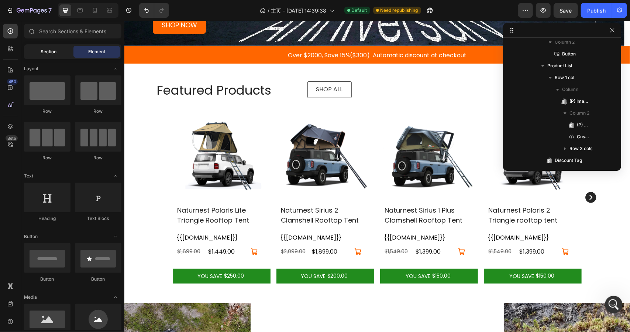
click at [39, 52] on div "Section" at bounding box center [48, 52] width 47 height 12
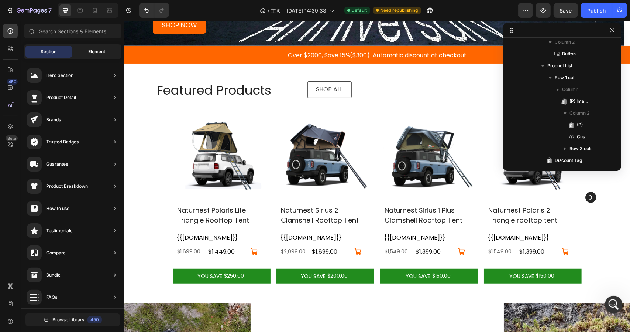
click at [93, 54] on span "Element" at bounding box center [96, 51] width 17 height 7
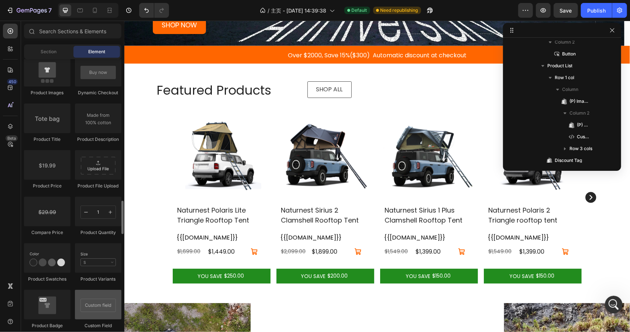
scroll to position [1293, 0]
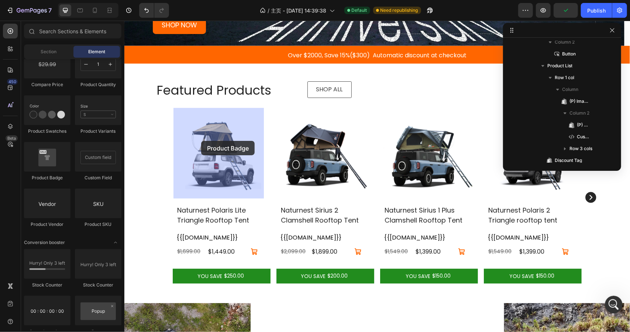
drag, startPoint x: 172, startPoint y: 179, endPoint x: 201, endPoint y: 140, distance: 48.8
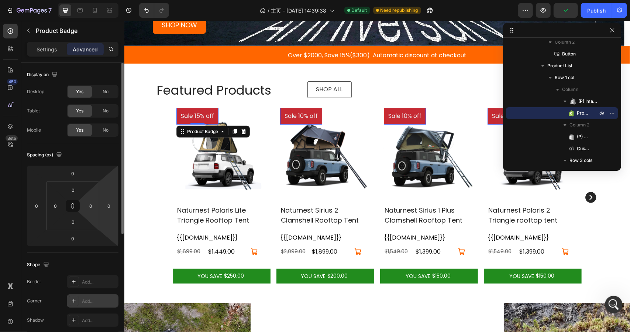
scroll to position [202, 0]
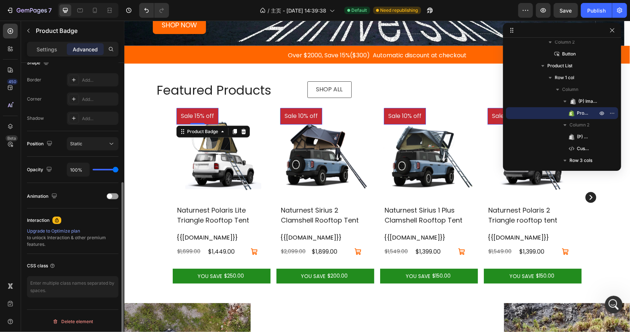
click at [40, 48] on p "Settings" at bounding box center [47, 49] width 21 height 8
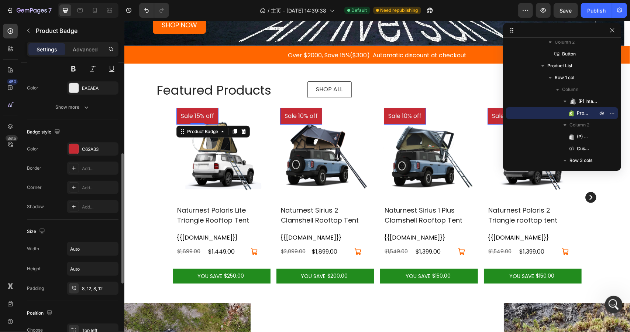
scroll to position [356, 0]
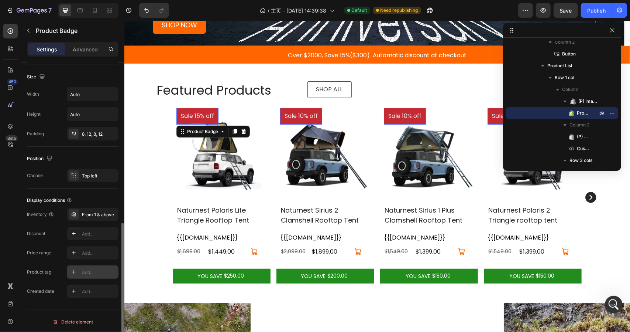
click at [87, 269] on div "Add..." at bounding box center [99, 272] width 35 height 7
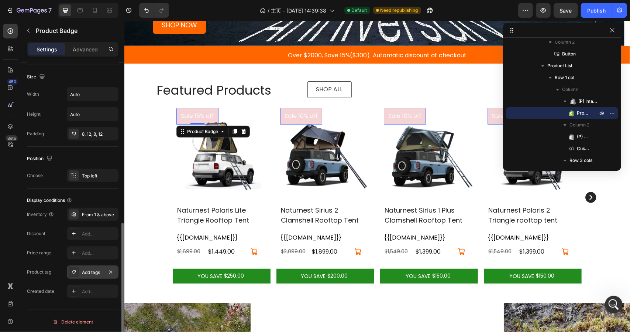
click at [50, 304] on div "Style Text horizontal Product source Naturnest Polaris Lite Triangle Rooftop Te…" at bounding box center [72, 30] width 103 height 647
click at [613, 35] on div at bounding box center [562, 30] width 118 height 15
click at [613, 31] on icon "button" at bounding box center [613, 30] width 6 height 6
